Goal: Task Accomplishment & Management: Use online tool/utility

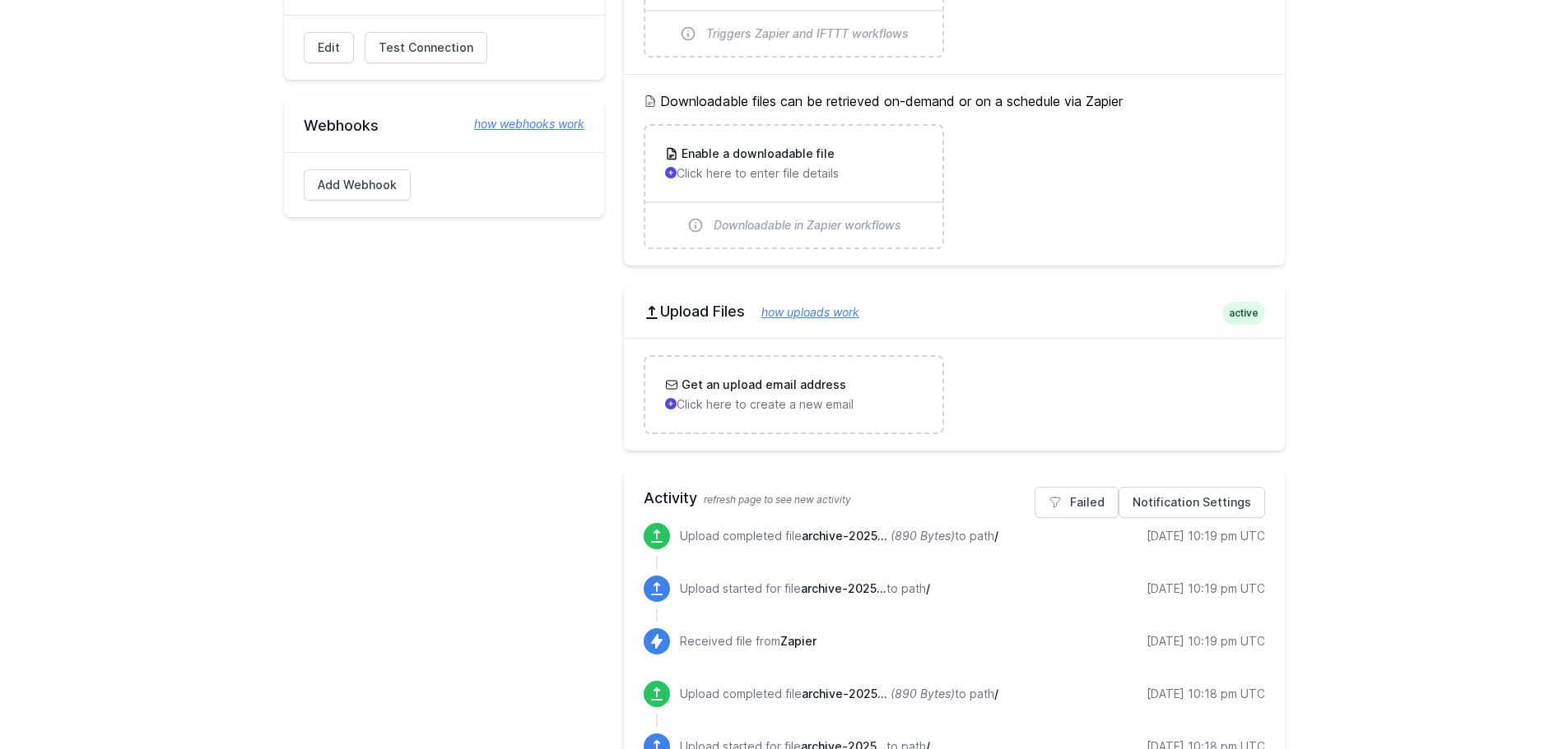
scroll to position [329, 0]
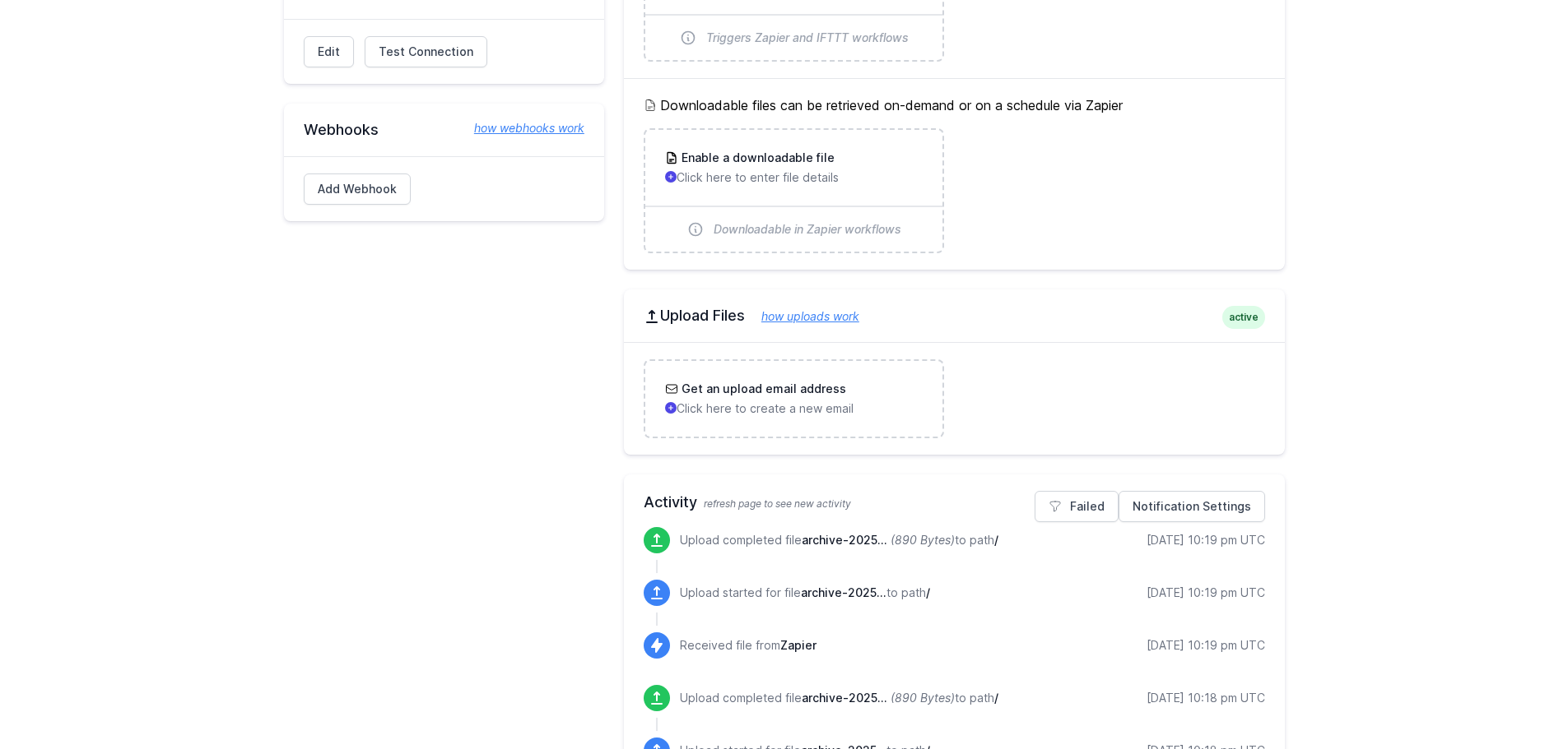
drag, startPoint x: 658, startPoint y: 104, endPoint x: 1132, endPoint y: 110, distance: 474.0
click at [1040, 110] on h5 "Downloadable files can be retrieved on-demand or on a schedule via Zapier" at bounding box center [954, 105] width 622 height 20
click at [824, 104] on h5 "Downloadable files can be retrieved on-demand or on a schedule via Zapier" at bounding box center [954, 105] width 622 height 20
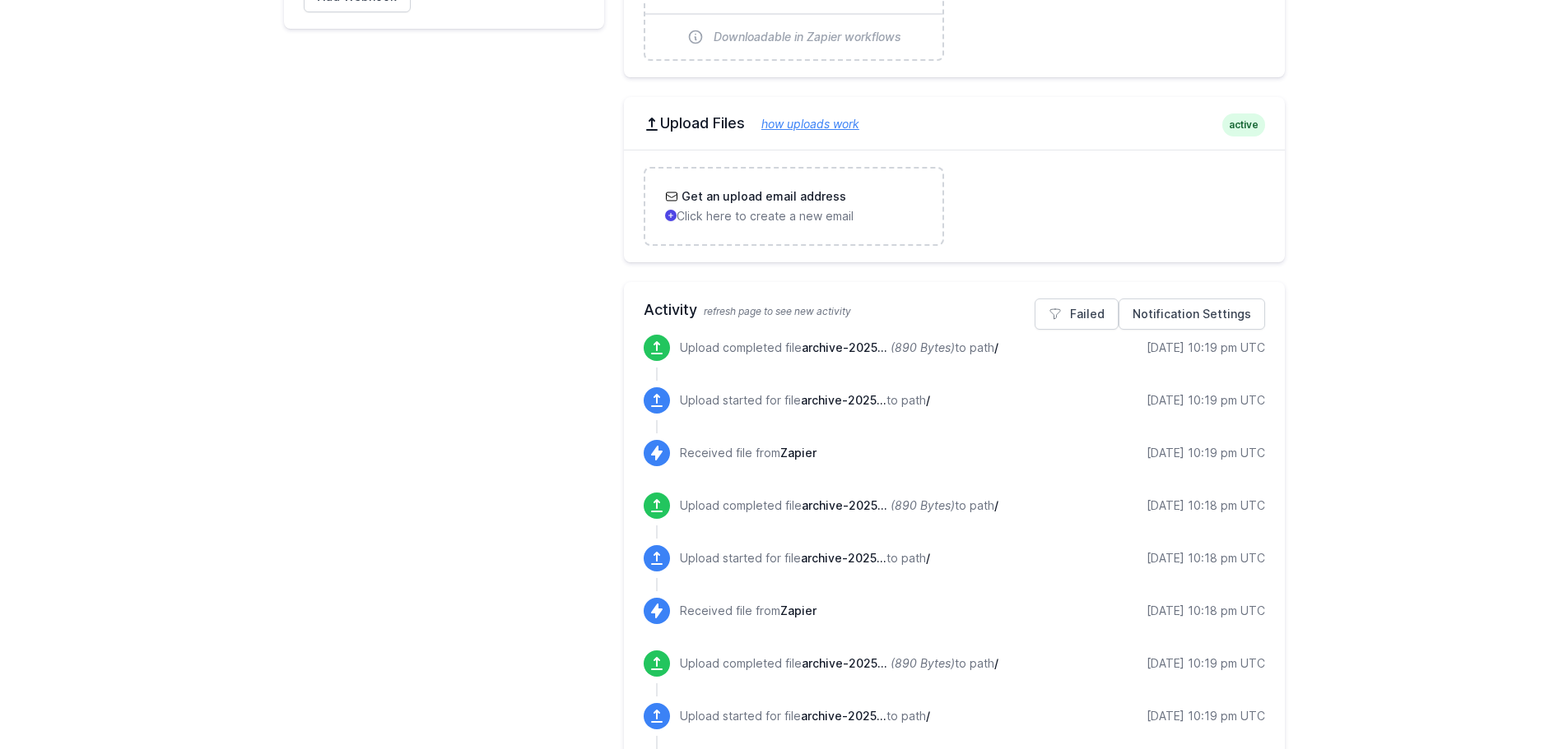
scroll to position [494, 0]
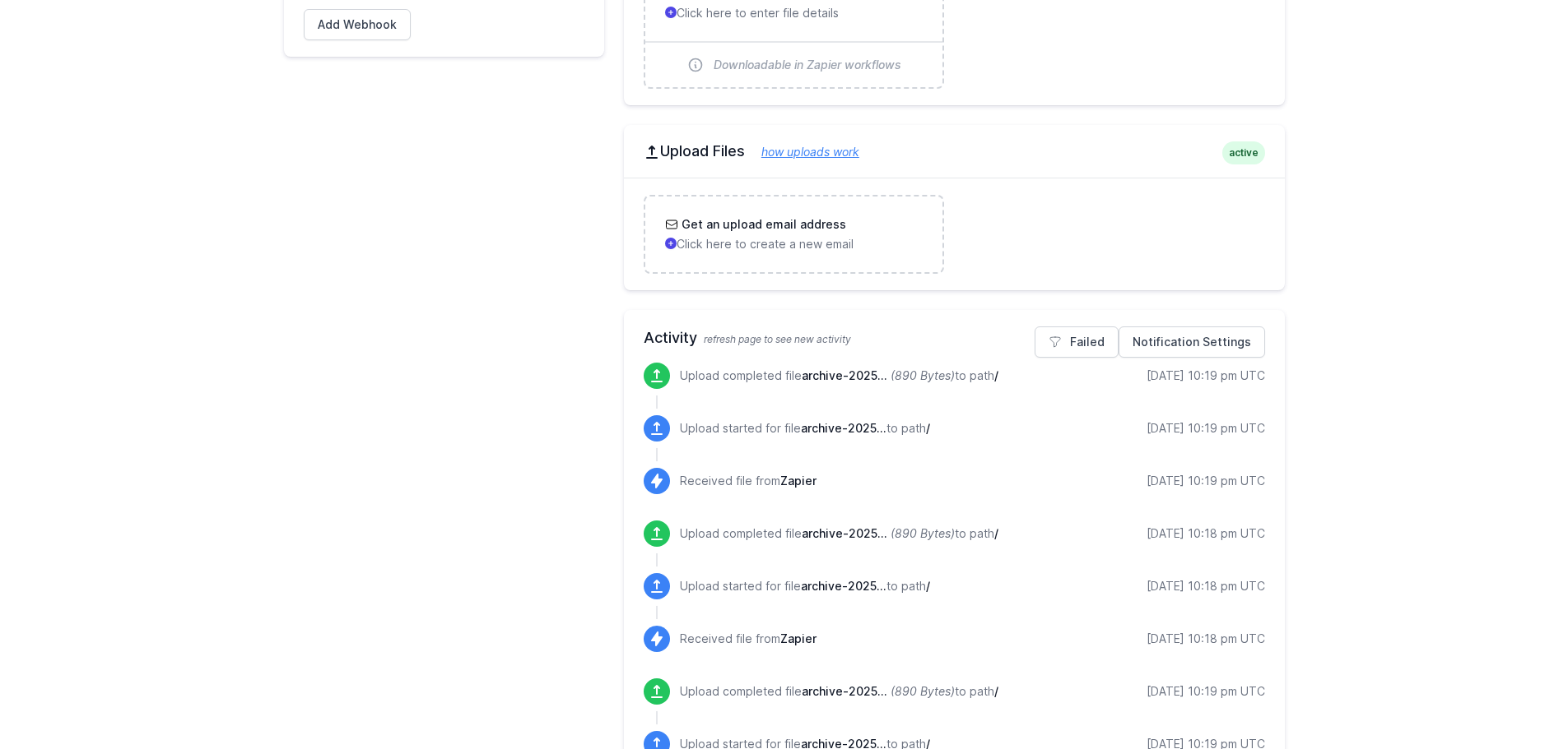
click at [826, 379] on span "archive-2025..." at bounding box center [844, 375] width 86 height 14
click at [840, 381] on span "archive-2025..." at bounding box center [844, 375] width 86 height 14
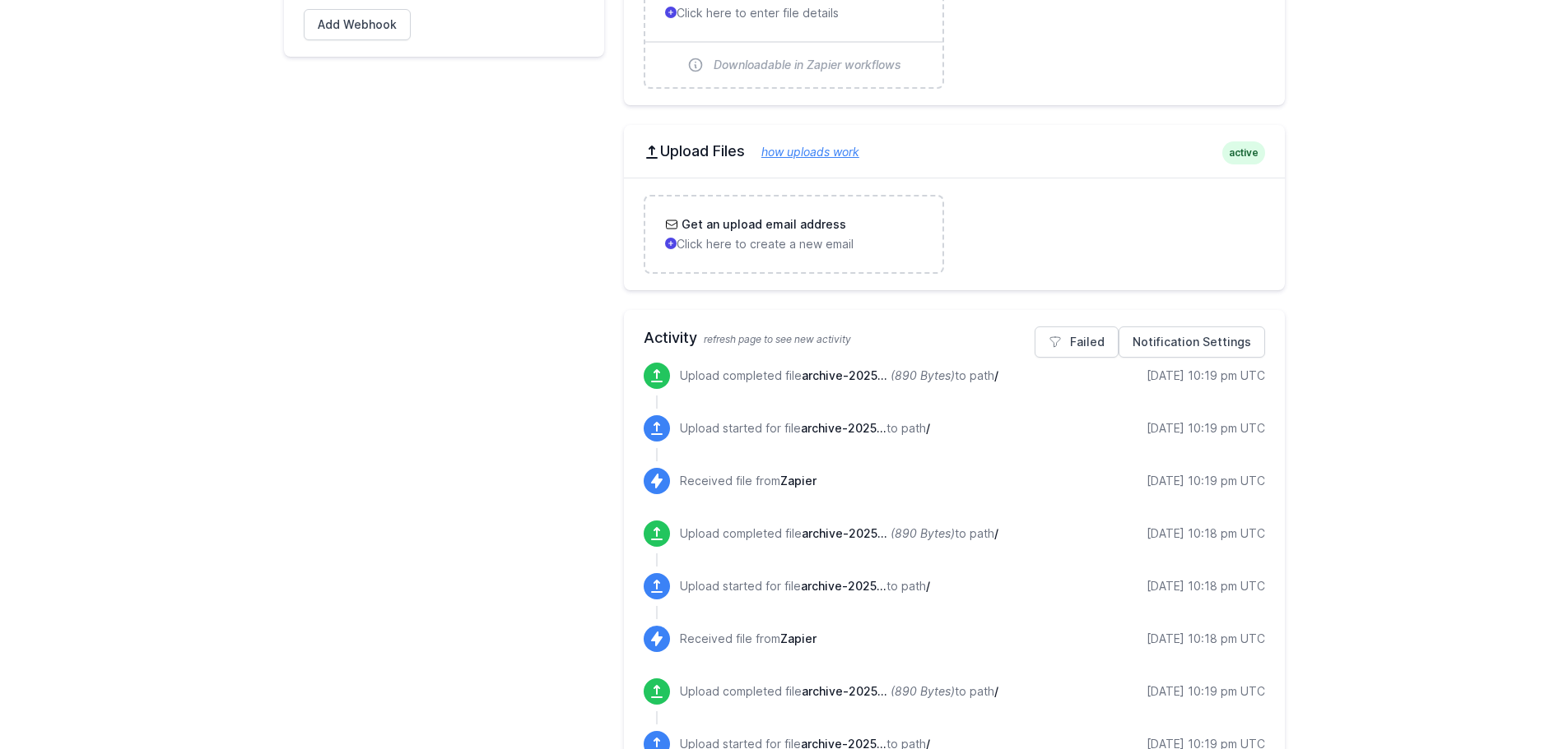
click at [870, 378] on span "archive-2025..." at bounding box center [844, 375] width 86 height 14
click at [826, 384] on p "Upload completed file archive-2025... (890 Bytes) to path /" at bounding box center [838, 376] width 319 height 16
click at [857, 377] on span "archive-2025..." at bounding box center [844, 375] width 86 height 14
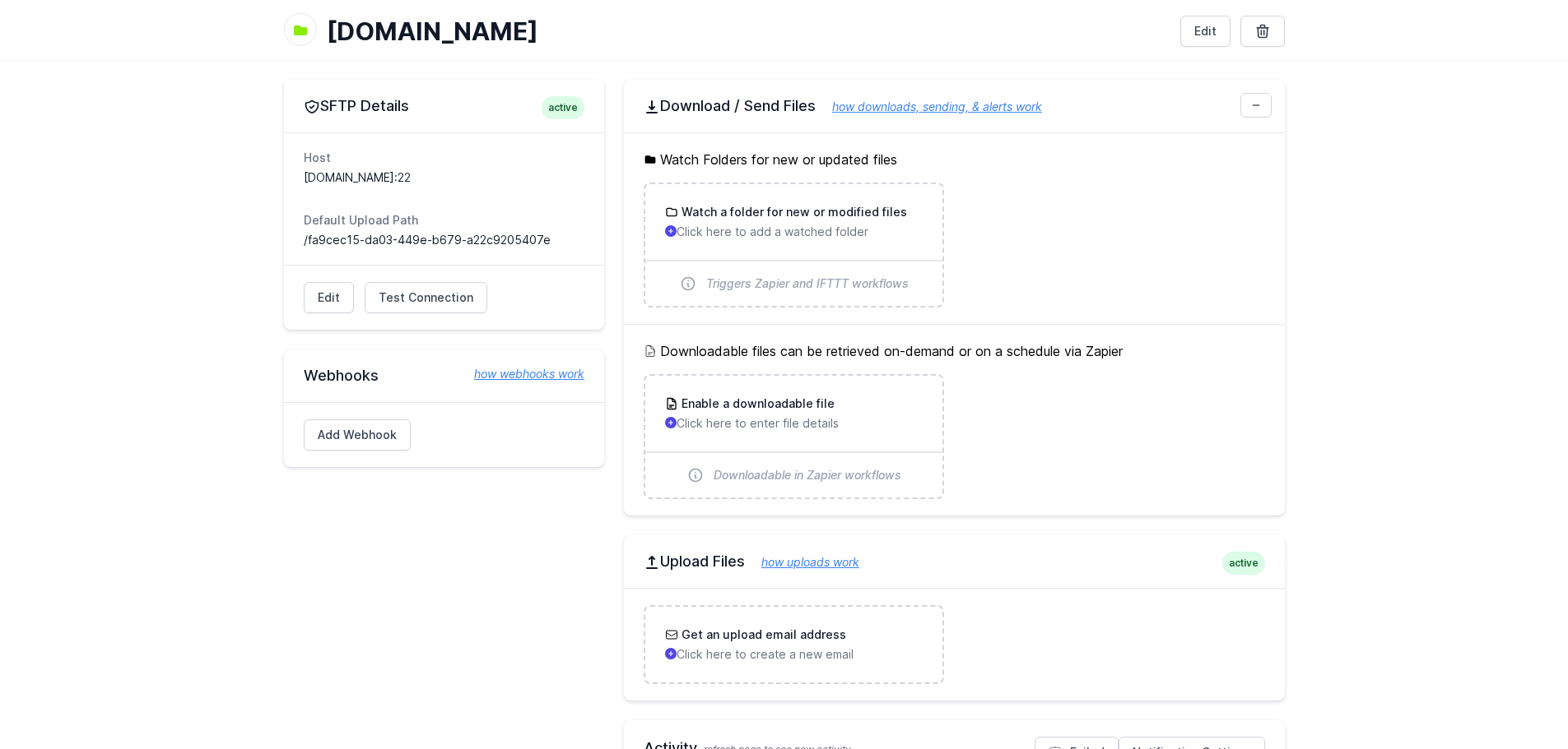
scroll to position [82, 0]
click at [796, 419] on p "Click here to enter file details" at bounding box center [793, 425] width 258 height 16
click at [690, 417] on p "Click here to enter file details" at bounding box center [793, 425] width 258 height 16
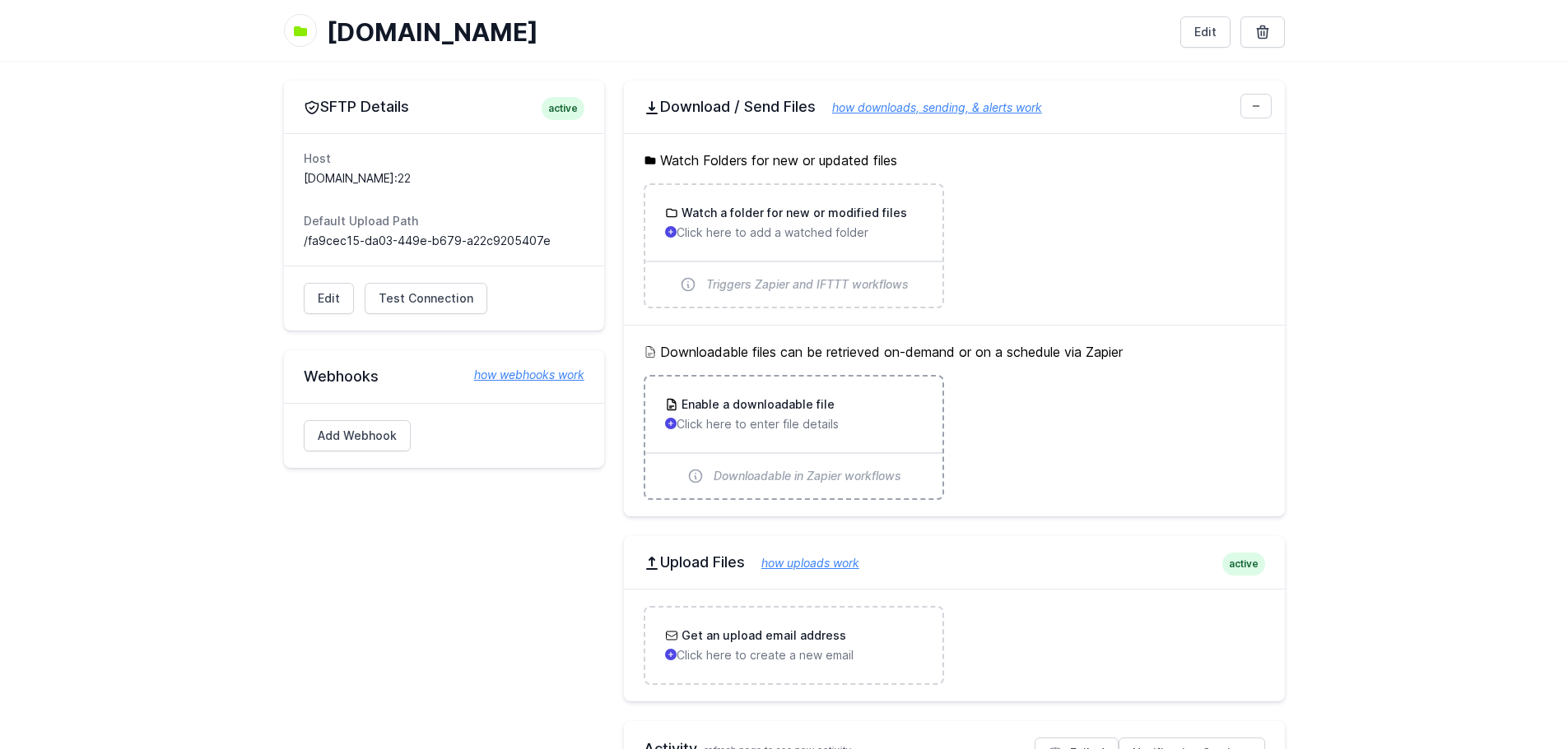
scroll to position [165, 0]
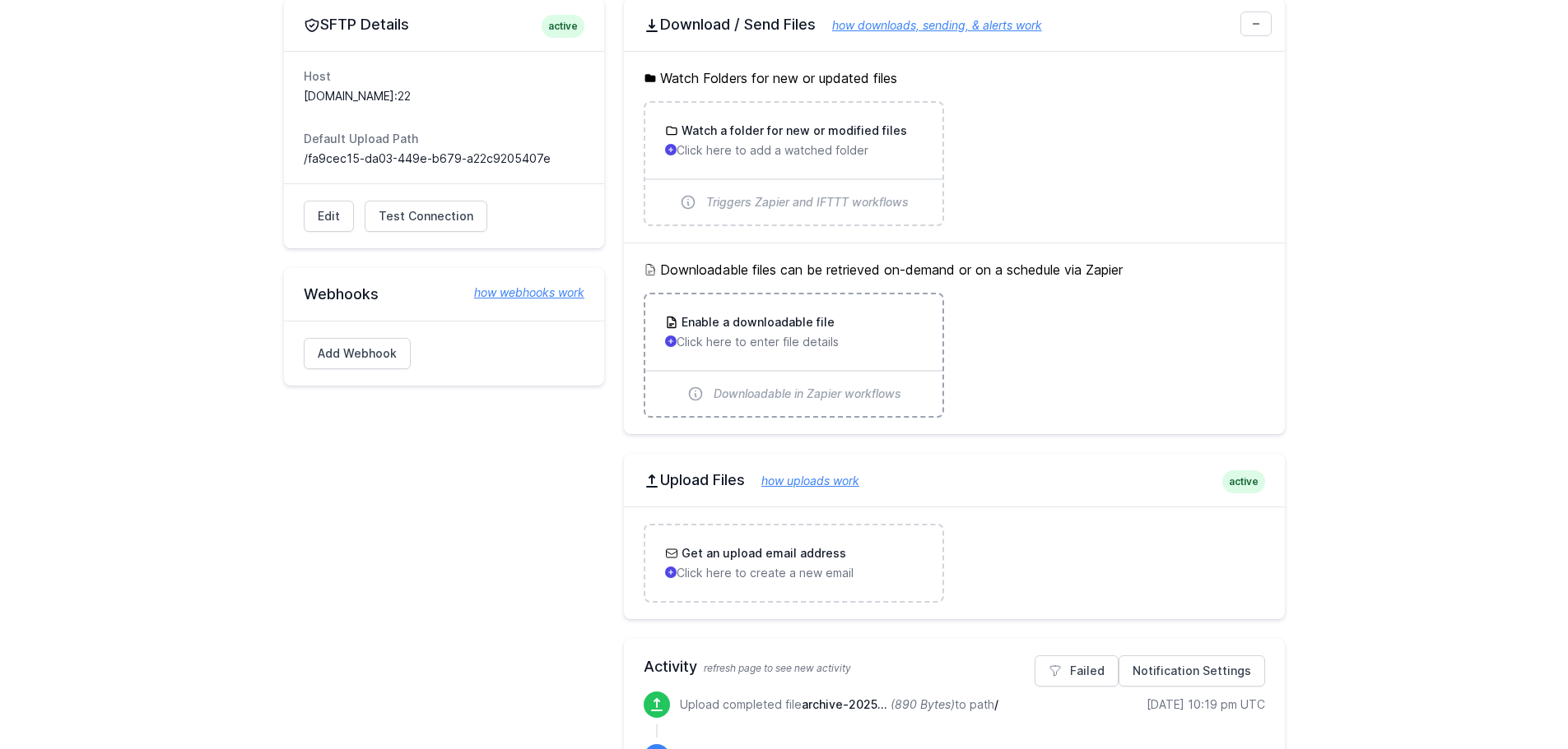
click at [730, 351] on div "Enable a downloadable file Click here to enter file details" at bounding box center [793, 333] width 297 height 76
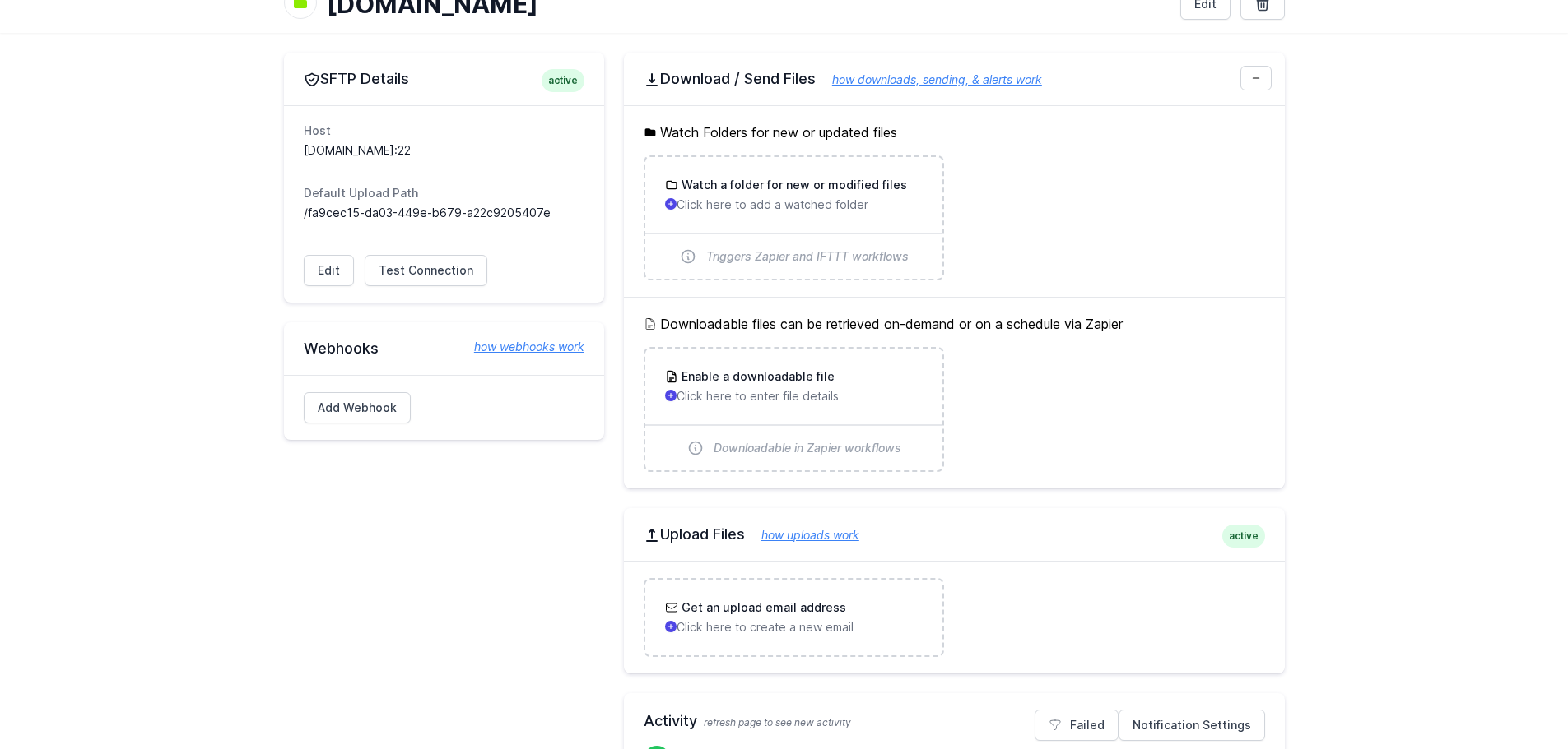
scroll to position [82, 0]
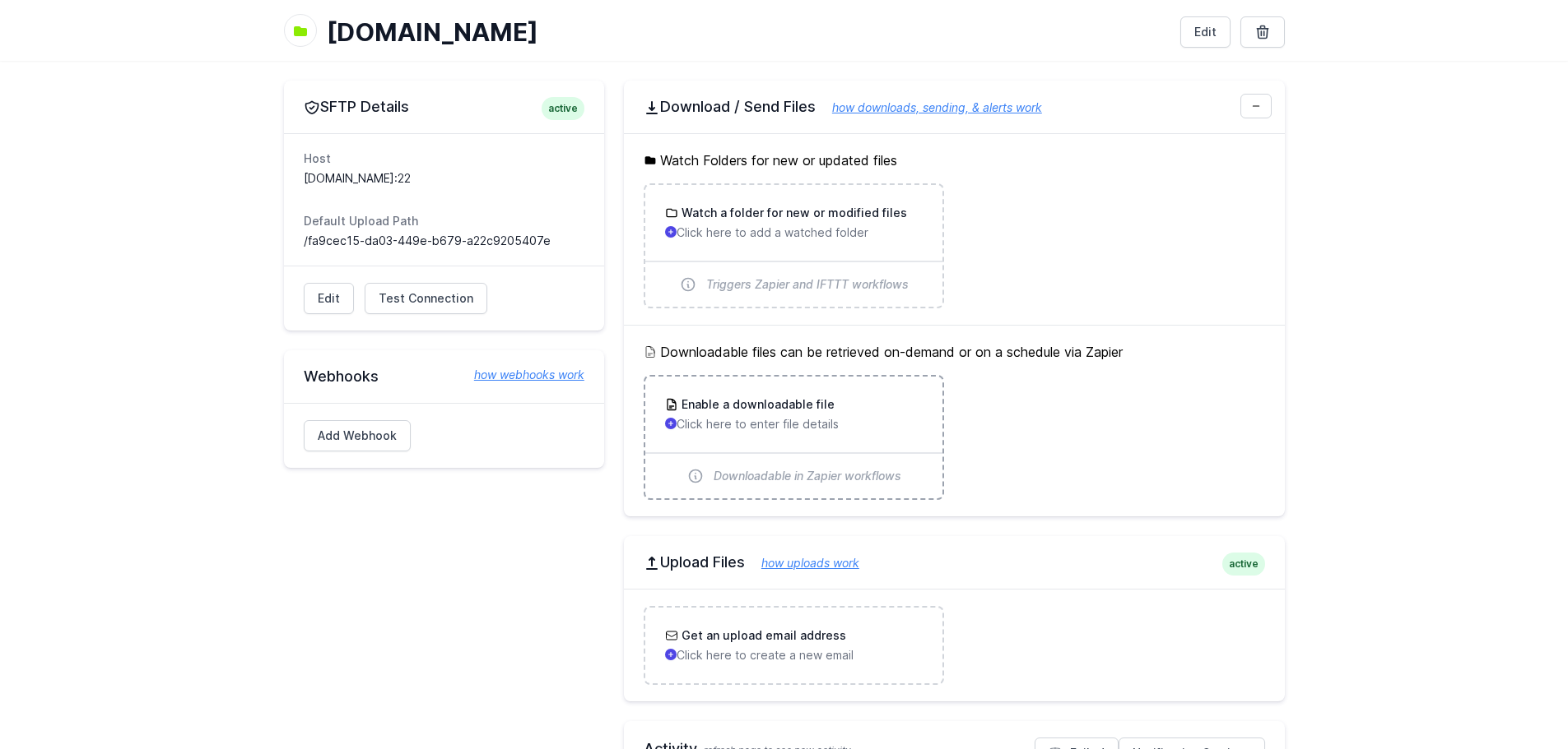
click at [822, 426] on p "Click here to enter file details" at bounding box center [793, 425] width 258 height 16
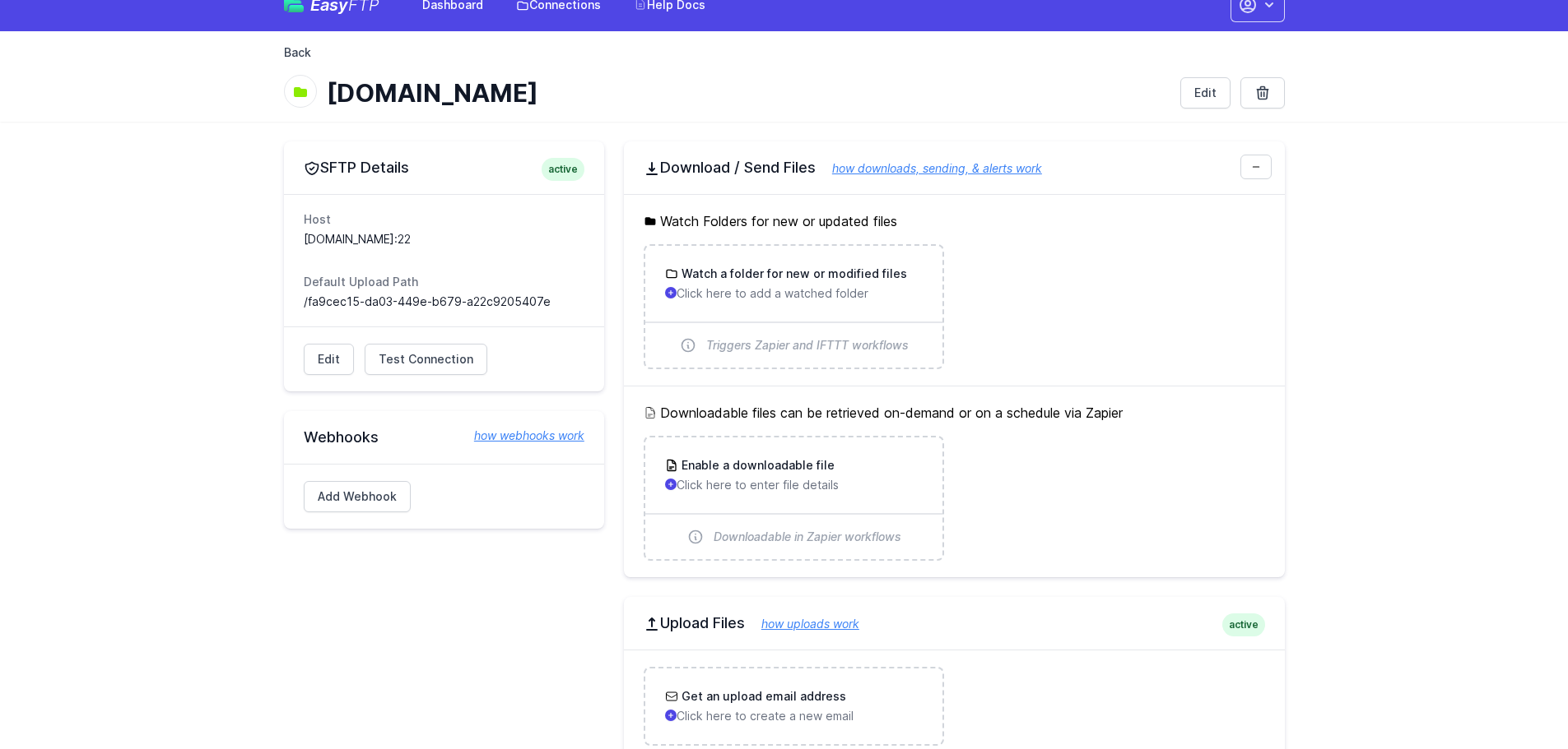
scroll to position [0, 0]
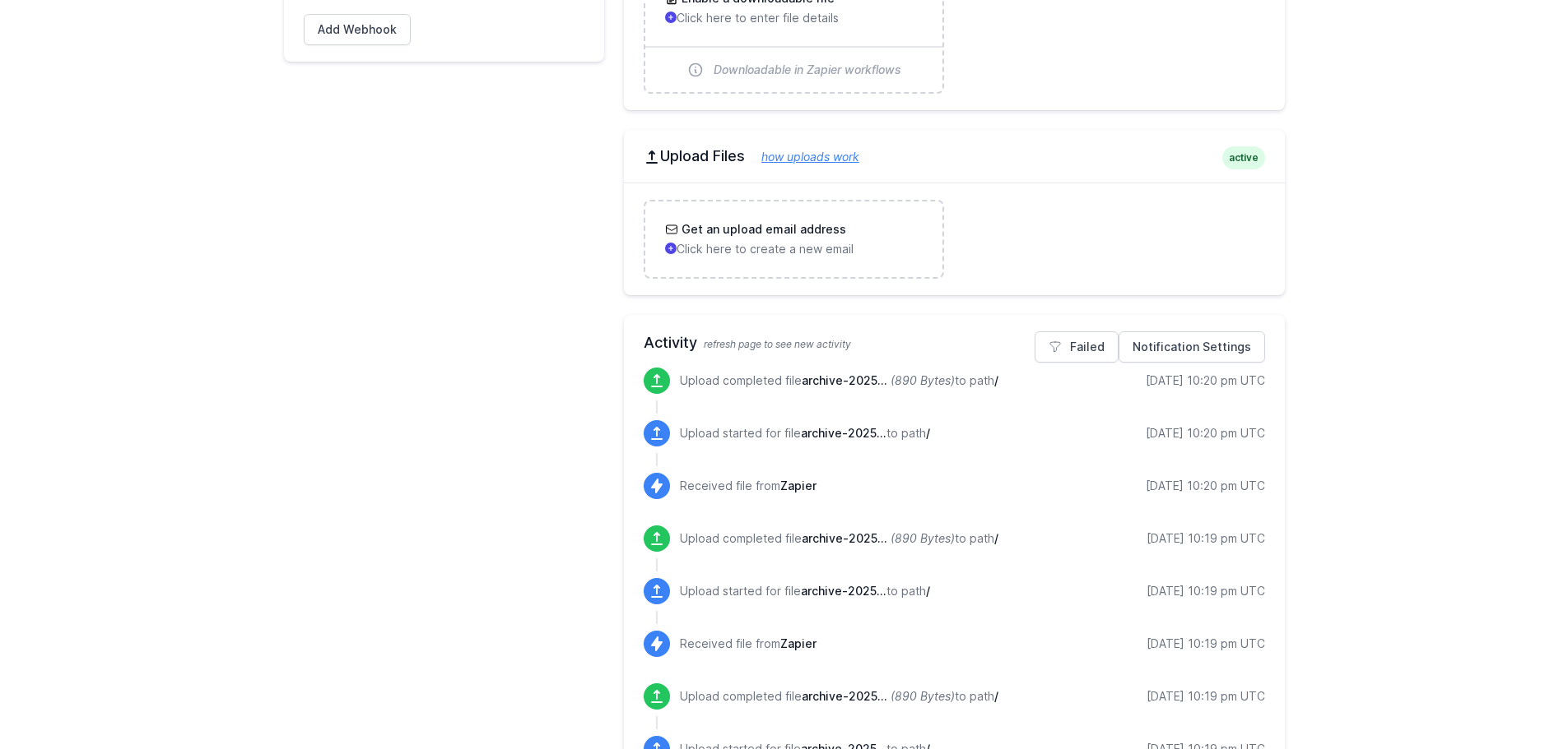
scroll to position [494, 0]
